Goal: Transaction & Acquisition: Obtain resource

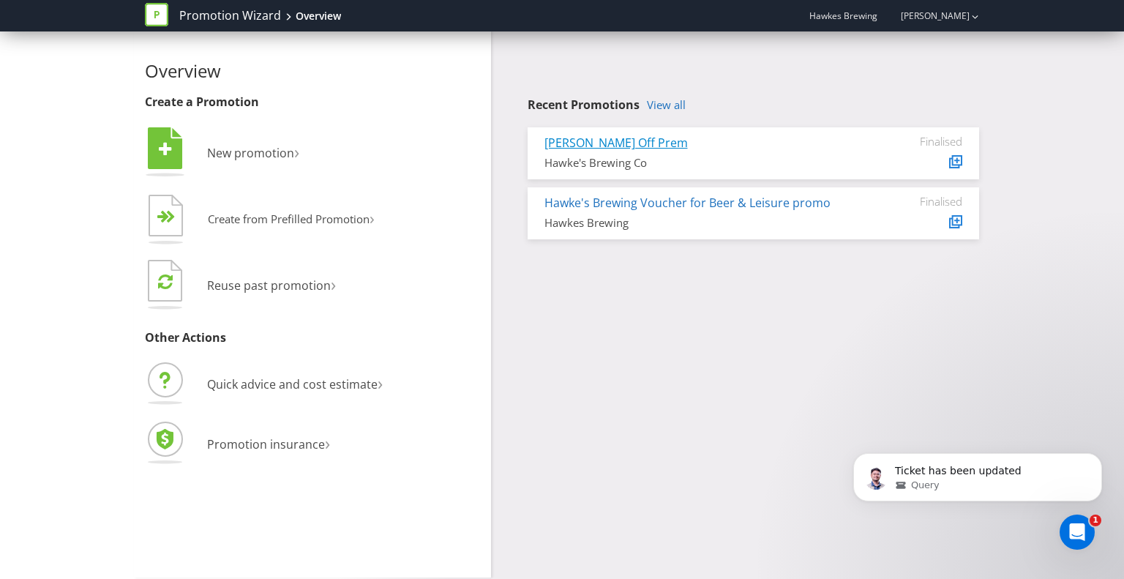
click at [610, 138] on link "[PERSON_NAME] Off Prem" at bounding box center [615, 143] width 143 height 16
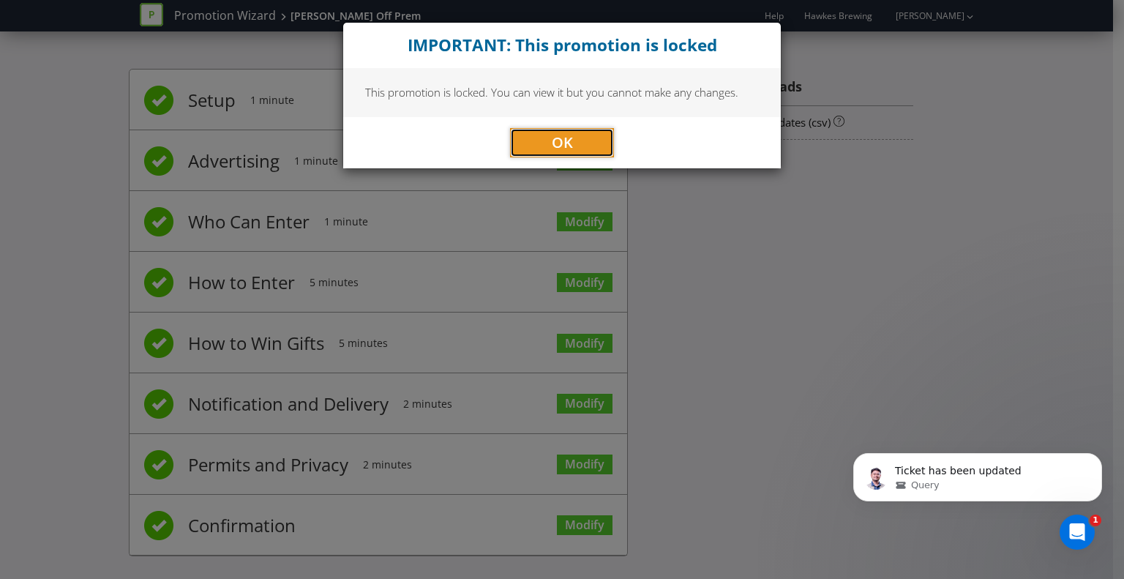
click at [584, 153] on button "OK" at bounding box center [562, 142] width 104 height 29
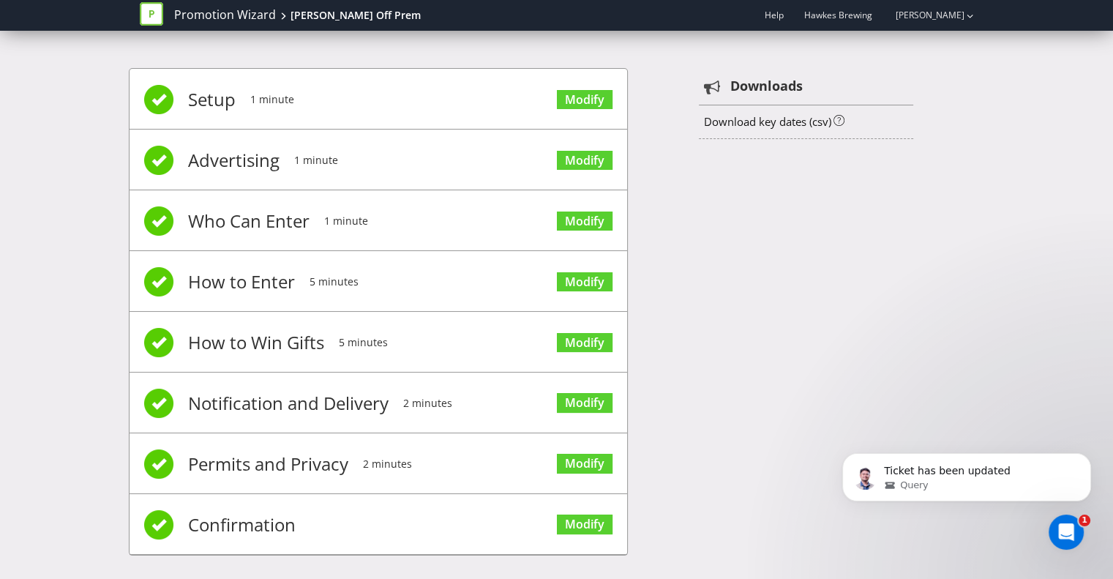
scroll to position [10, 0]
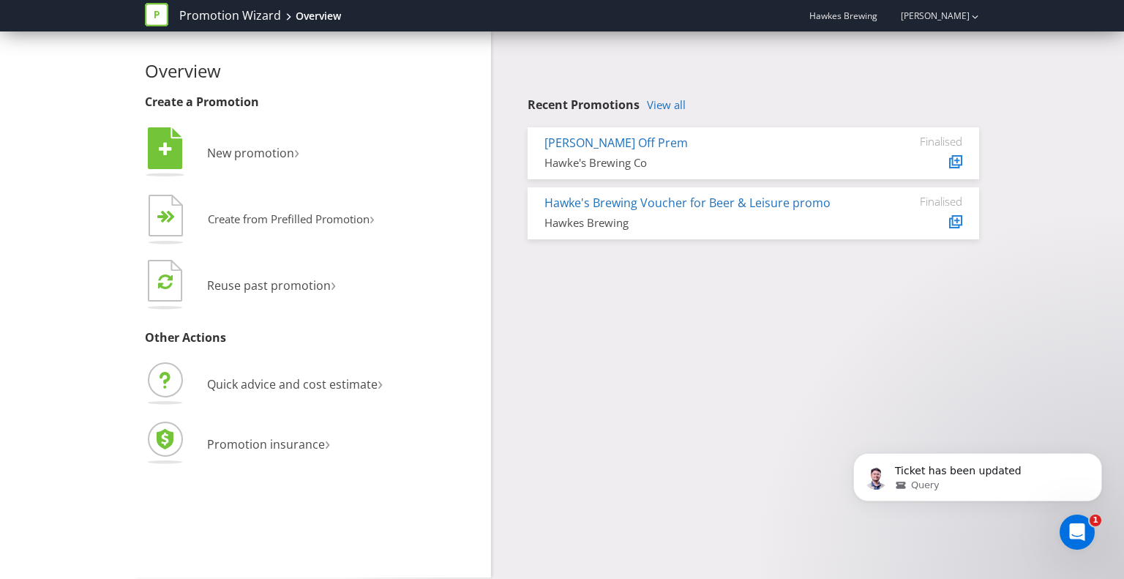
click at [818, 154] on div "Hawke's Off [PERSON_NAME] Brewing Co" at bounding box center [698, 153] width 330 height 37
click at [604, 143] on link "[PERSON_NAME] Off Prem" at bounding box center [615, 143] width 143 height 16
